Goal: Task Accomplishment & Management: Manage account settings

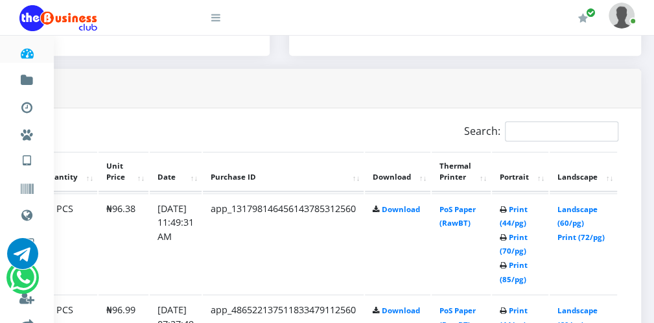
click at [217, 16] on icon at bounding box center [215, 17] width 9 height 10
click at [213, 23] on icon at bounding box center [215, 17] width 9 height 10
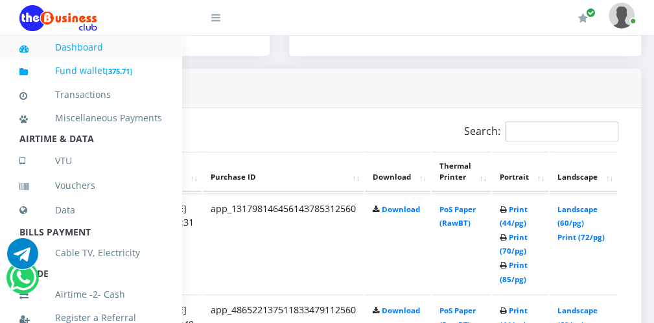
click at [132, 68] on small "[ 375.71 ]" at bounding box center [119, 71] width 27 height 10
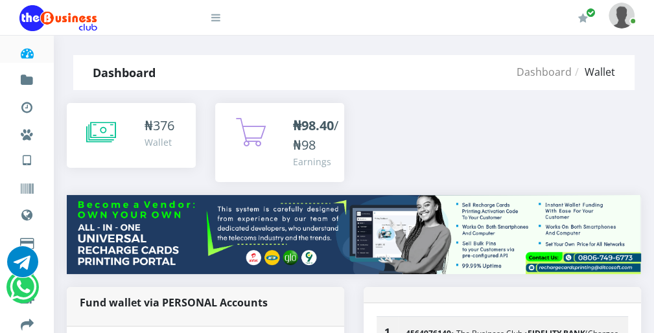
click at [110, 129] on icon at bounding box center [101, 132] width 30 height 32
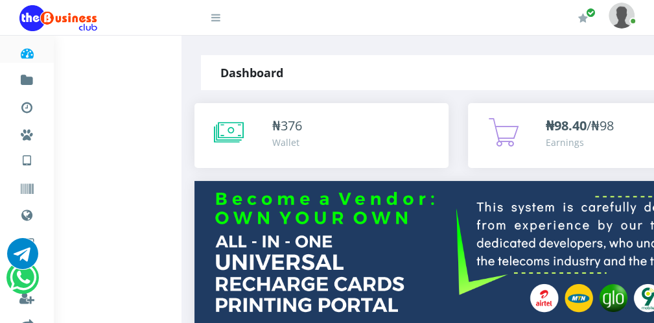
click at [221, 125] on icon at bounding box center [229, 132] width 30 height 32
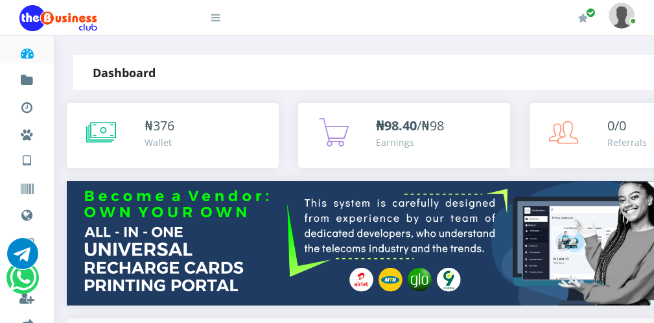
click at [215, 18] on icon at bounding box center [215, 17] width 9 height 10
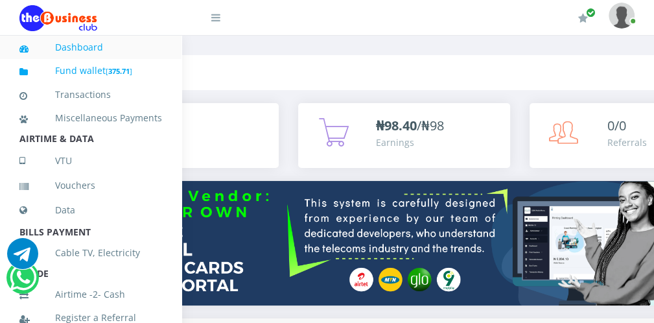
click at [137, 70] on link "Fund wallet [ 375.71 ]" at bounding box center [90, 71] width 143 height 30
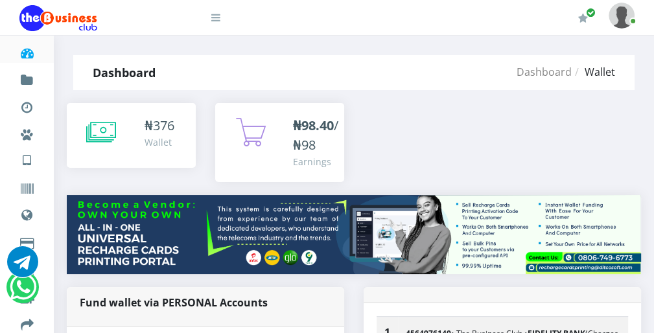
click at [106, 126] on icon at bounding box center [101, 132] width 30 height 32
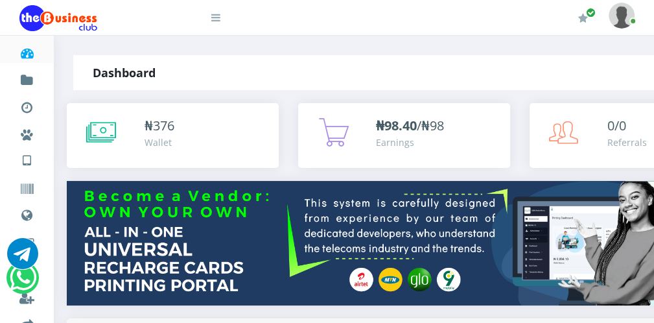
click at [95, 130] on icon at bounding box center [101, 132] width 30 height 32
click at [94, 130] on icon at bounding box center [101, 132] width 30 height 32
click at [114, 127] on icon at bounding box center [101, 132] width 30 height 32
click at [111, 139] on icon at bounding box center [101, 132] width 30 height 32
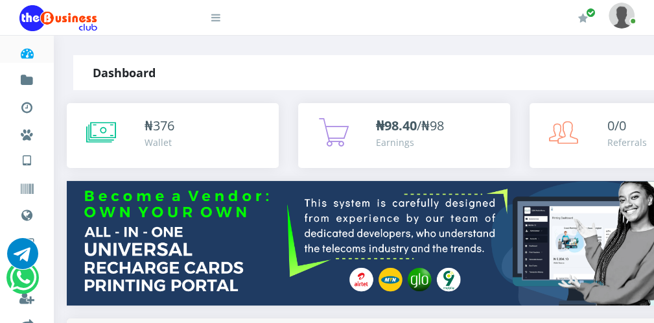
click at [112, 130] on icon at bounding box center [101, 132] width 30 height 32
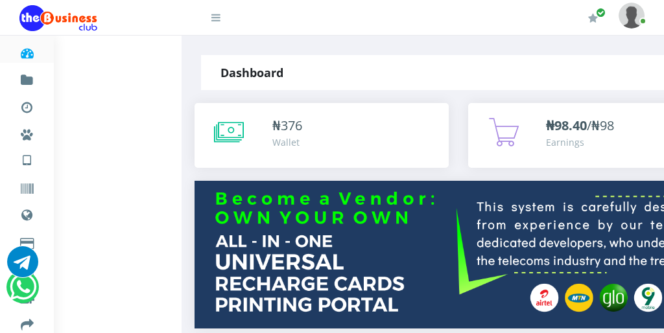
click at [228, 129] on icon at bounding box center [229, 132] width 30 height 32
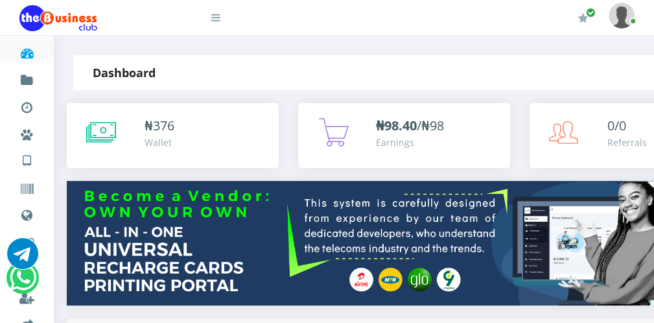
click at [214, 20] on icon at bounding box center [215, 17] width 9 height 10
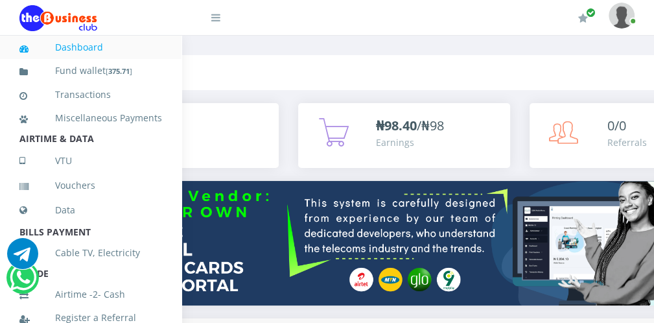
scroll to position [283, 0]
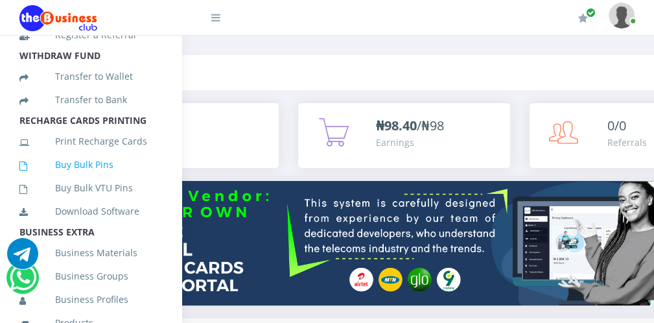
click at [125, 180] on link "Buy Bulk Pins" at bounding box center [90, 165] width 143 height 30
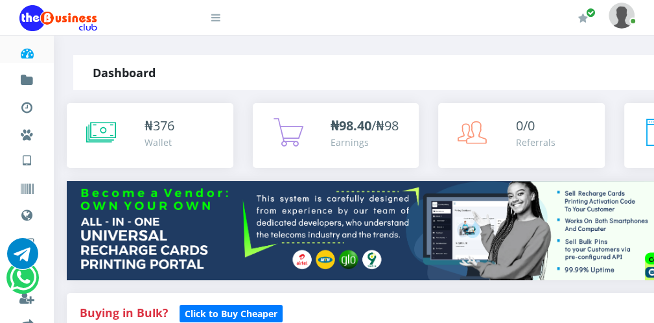
click at [213, 17] on icon at bounding box center [215, 17] width 9 height 10
click at [101, 127] on icon at bounding box center [101, 132] width 30 height 32
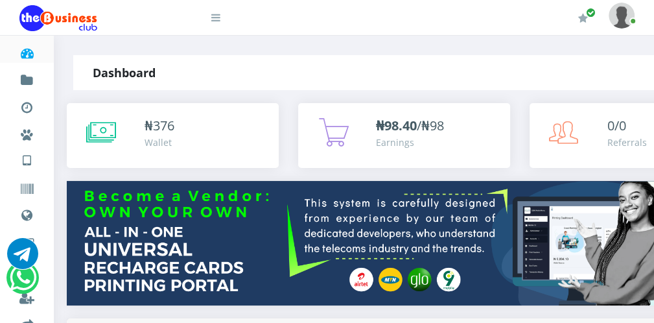
click at [104, 130] on icon at bounding box center [101, 132] width 30 height 32
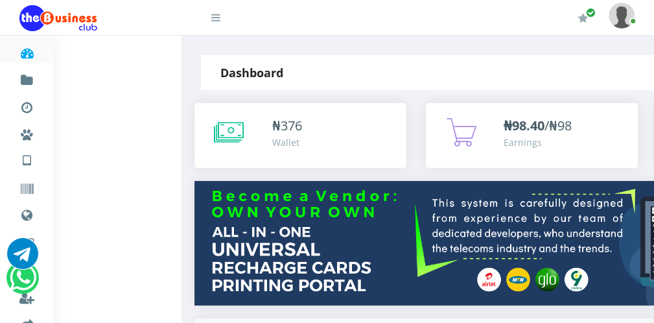
click at [235, 128] on icon at bounding box center [229, 132] width 30 height 32
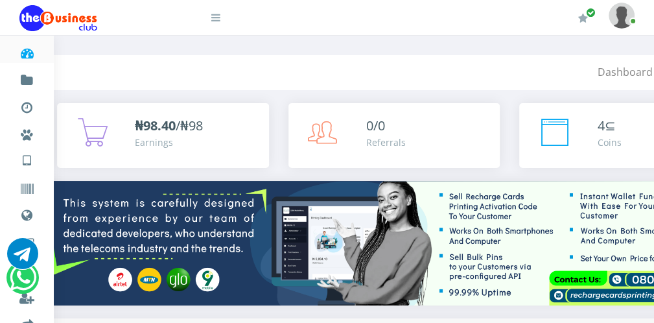
scroll to position [0, 254]
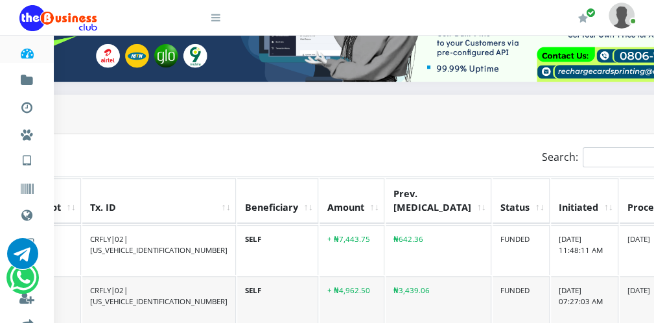
scroll to position [233, 254]
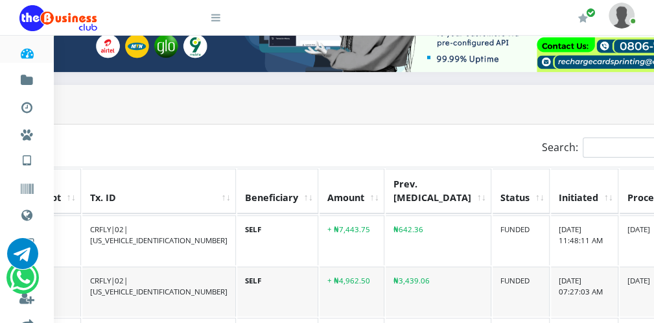
click at [620, 187] on th "Processed" at bounding box center [657, 191] width 75 height 45
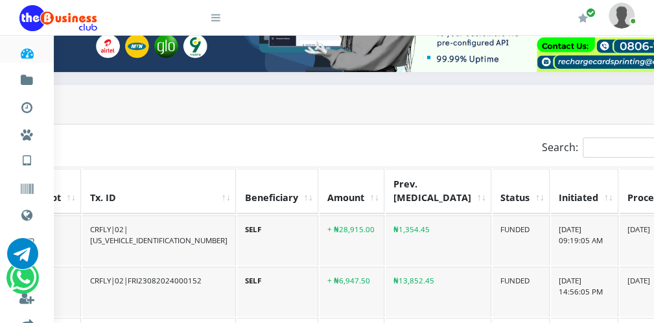
click at [620, 190] on th "Processed" at bounding box center [657, 191] width 75 height 45
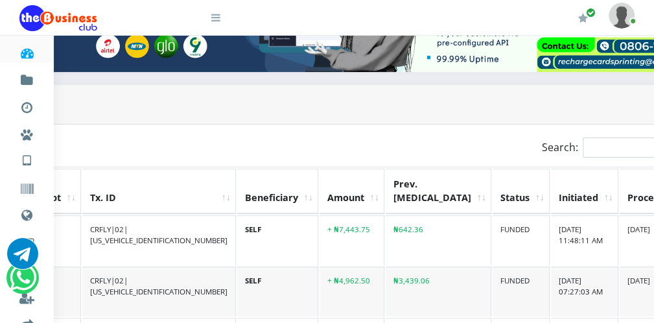
click at [620, 190] on th "Processed" at bounding box center [657, 191] width 75 height 45
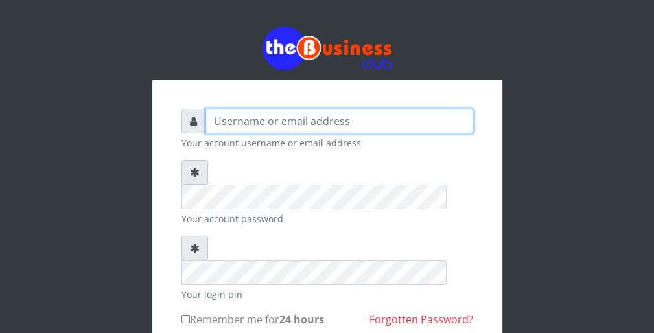
type input "wergbac8"
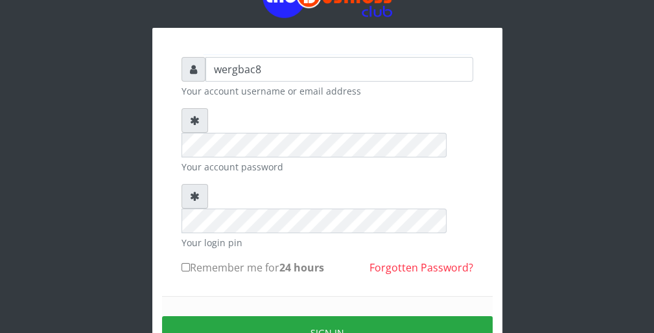
scroll to position [78, 0]
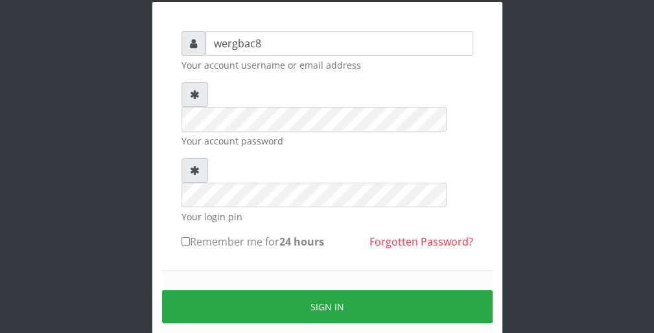
click at [370, 82] on form "wergbac8 Your account username or email address Your account password Your logi…" at bounding box center [328, 203] width 292 height 344
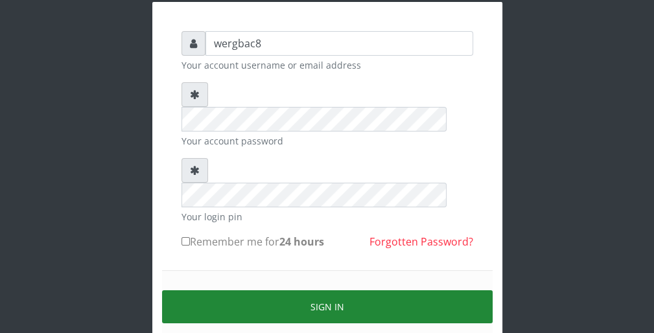
click at [428, 291] on button "Sign in" at bounding box center [327, 307] width 331 height 33
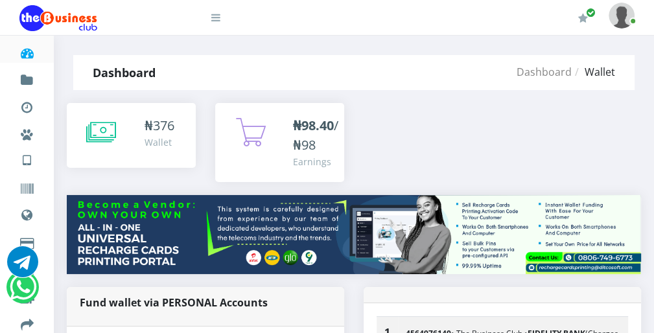
click at [109, 125] on icon at bounding box center [101, 132] width 30 height 32
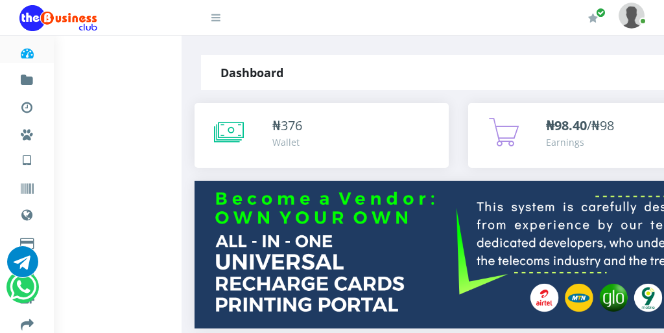
click at [224, 127] on icon at bounding box center [229, 132] width 30 height 32
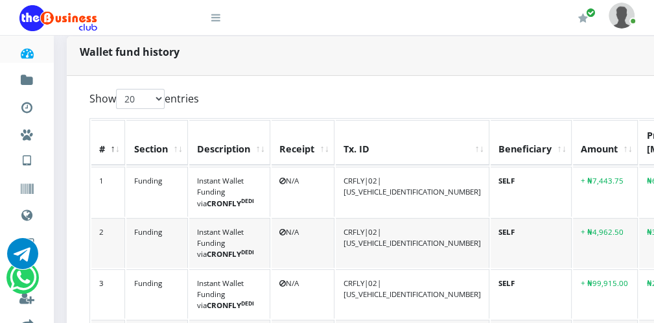
scroll to position [285, 0]
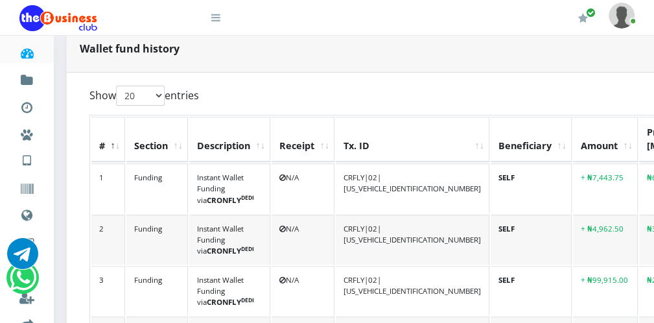
click at [219, 21] on icon at bounding box center [215, 17] width 9 height 10
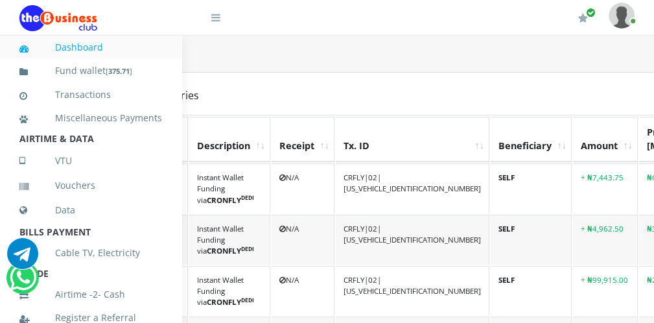
scroll to position [283, 0]
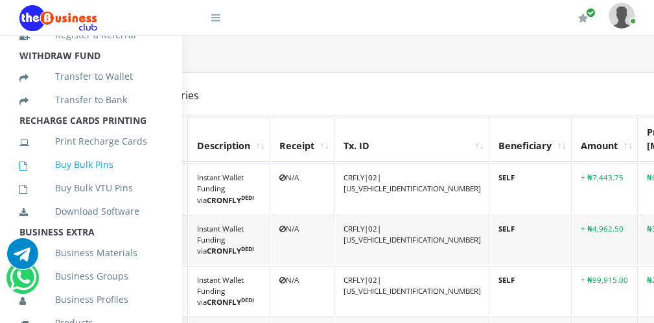
click at [115, 180] on link "Buy Bulk Pins" at bounding box center [90, 165] width 143 height 30
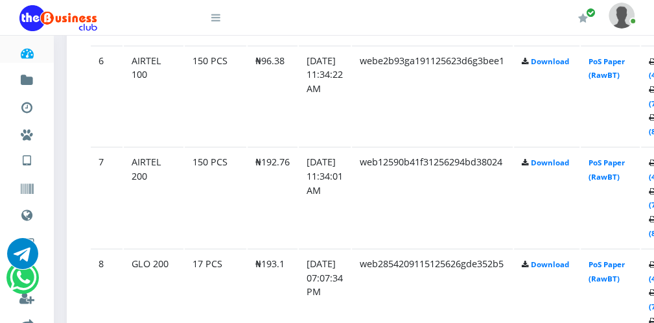
scroll to position [1271, 0]
